Goal: Find specific page/section: Find specific page/section

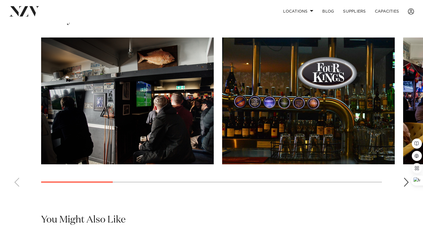
scroll to position [394, 0]
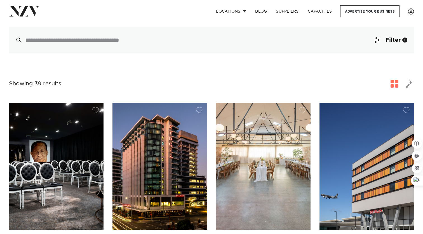
scroll to position [137, 0]
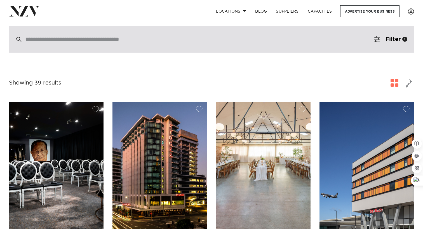
click at [142, 35] on div at bounding box center [211, 39] width 405 height 27
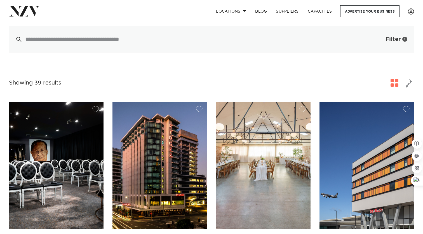
click at [380, 40] on button "Filter 1" at bounding box center [391, 39] width 46 height 27
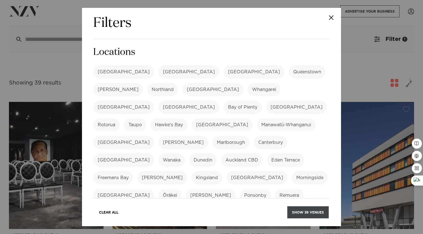
click at [300, 212] on button "Show 39 venues" at bounding box center [308, 212] width 41 height 12
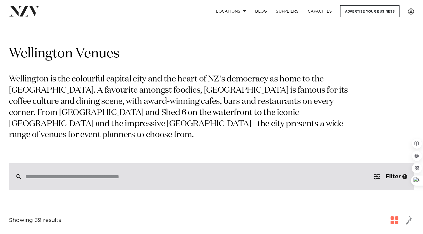
click at [165, 170] on div at bounding box center [211, 176] width 405 height 27
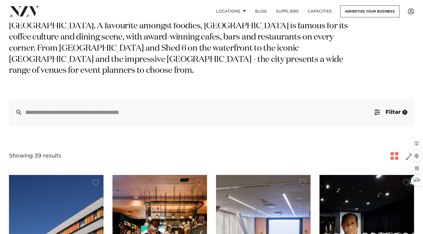
scroll to position [67, 0]
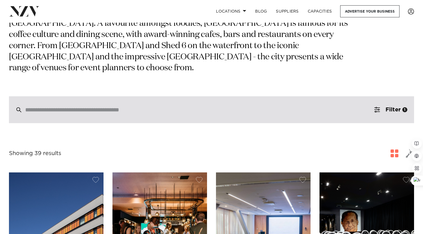
click at [142, 110] on input "search" at bounding box center [199, 110] width 349 height 6
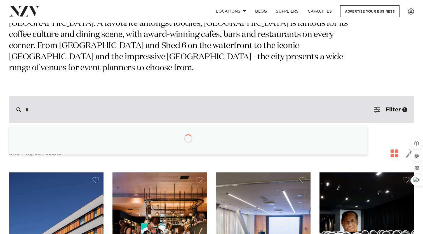
type input "**"
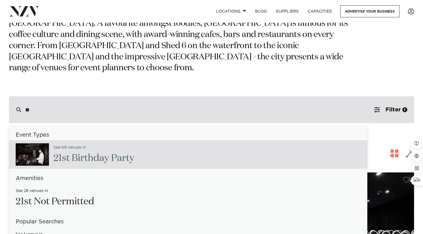
click at [80, 163] on h2 "21 st Birthday Party" at bounding box center [93, 158] width 81 height 13
type input "**********"
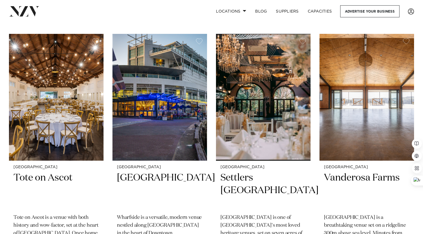
scroll to position [61, 0]
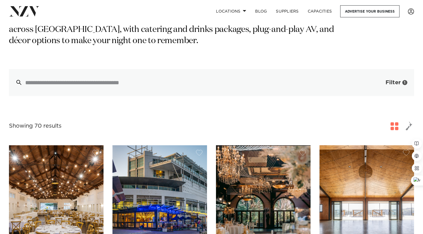
click at [386, 85] on span "Filter" at bounding box center [393, 83] width 15 height 6
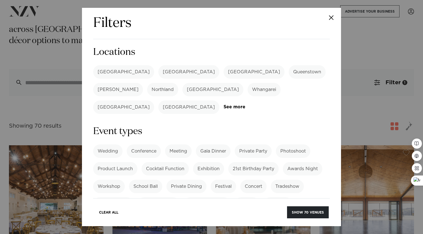
click at [158, 71] on label "[GEOGRAPHIC_DATA]" at bounding box center [188, 71] width 61 height 13
click at [301, 213] on button "Show 7 venues" at bounding box center [309, 212] width 39 height 12
